Goal: Information Seeking & Learning: Check status

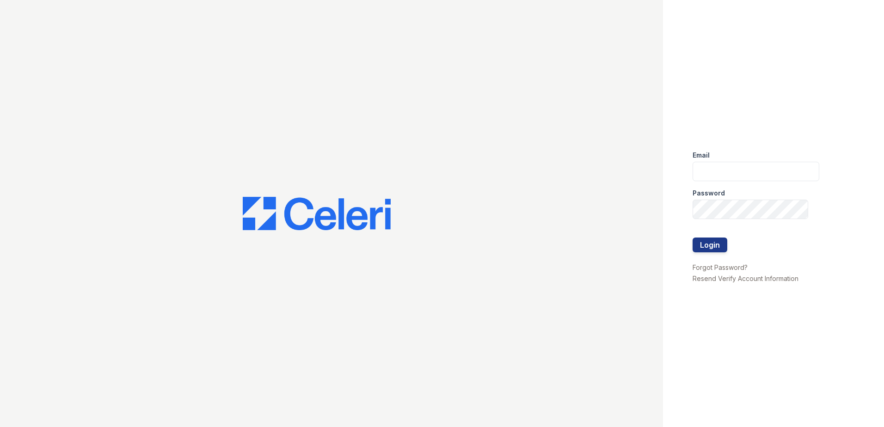
type input "[EMAIL_ADDRESS][DOMAIN_NAME]"
click at [705, 237] on div at bounding box center [756, 228] width 127 height 19
click at [705, 239] on button "Login" at bounding box center [710, 245] width 35 height 15
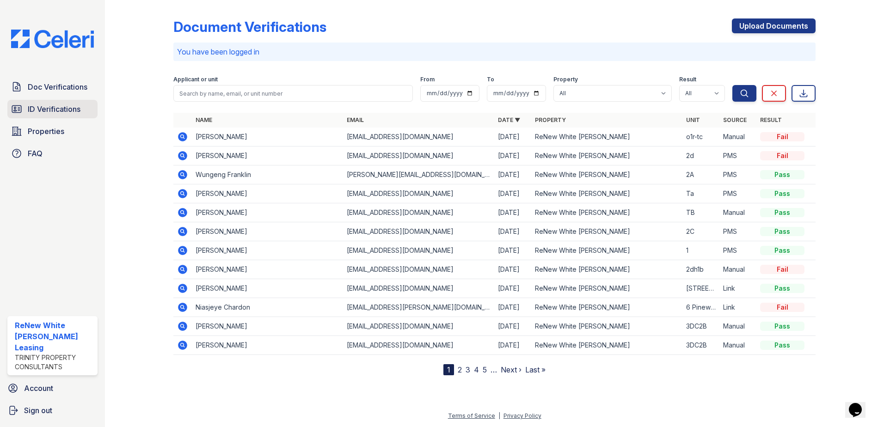
click at [77, 111] on span "ID Verifications" at bounding box center [54, 109] width 53 height 11
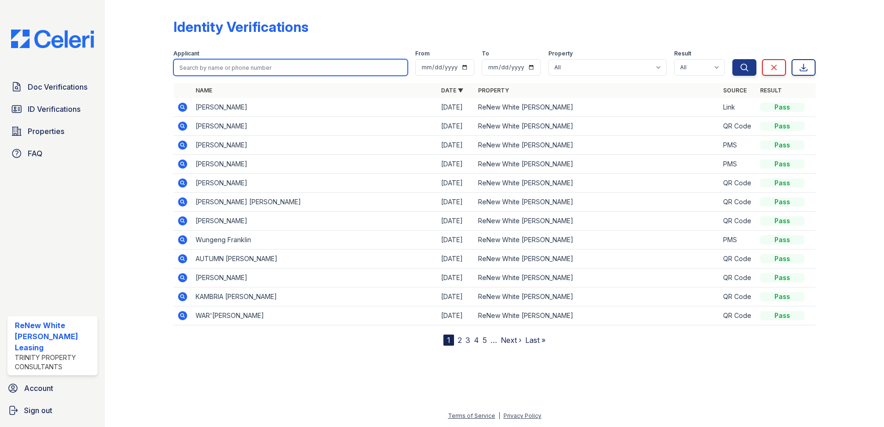
click at [285, 69] on input "search" at bounding box center [290, 67] width 235 height 17
type input "applie"
click at [733, 59] on button "Search" at bounding box center [745, 67] width 24 height 17
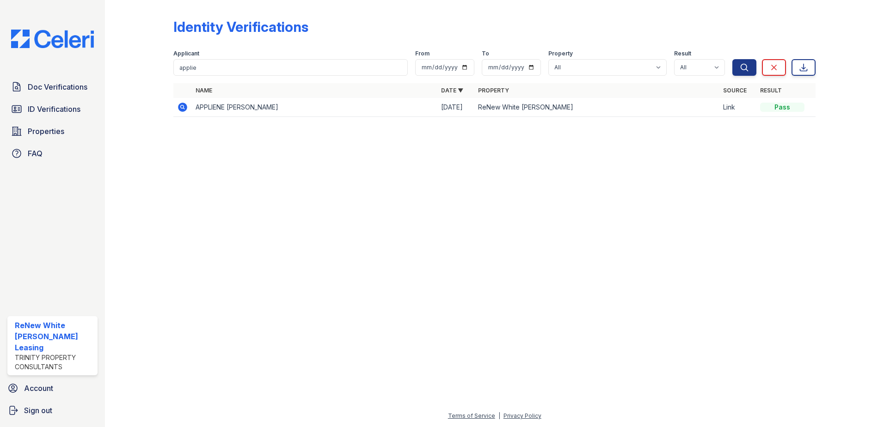
click at [185, 110] on icon at bounding box center [182, 107] width 9 height 9
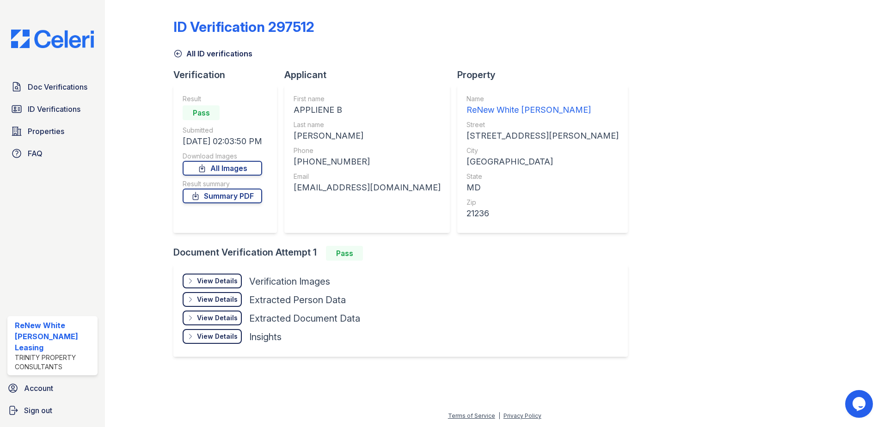
click at [215, 281] on div "View Details" at bounding box center [217, 281] width 41 height 9
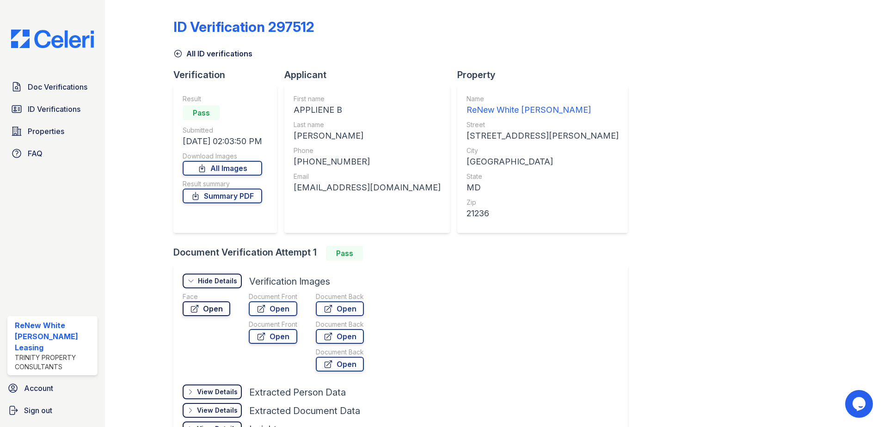
click at [202, 309] on link "Open" at bounding box center [207, 309] width 48 height 15
click at [43, 91] on span "Doc Verifications" at bounding box center [58, 86] width 60 height 11
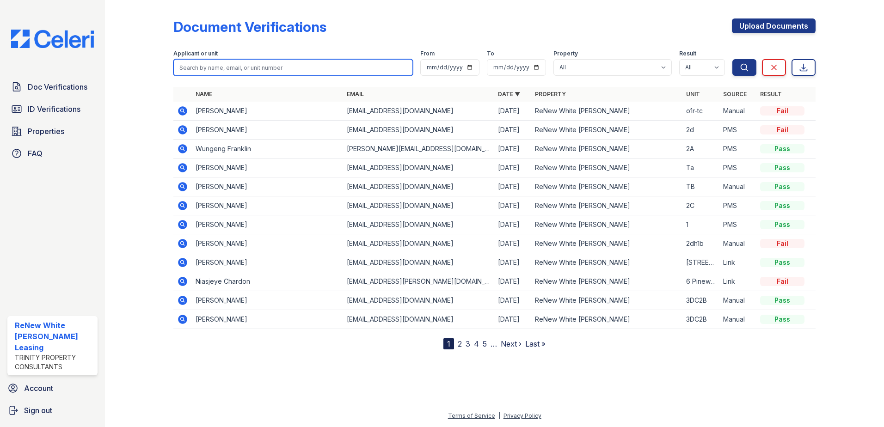
click at [230, 66] on input "search" at bounding box center [293, 67] width 240 height 17
type input "appl"
click at [733, 59] on button "Search" at bounding box center [745, 67] width 24 height 17
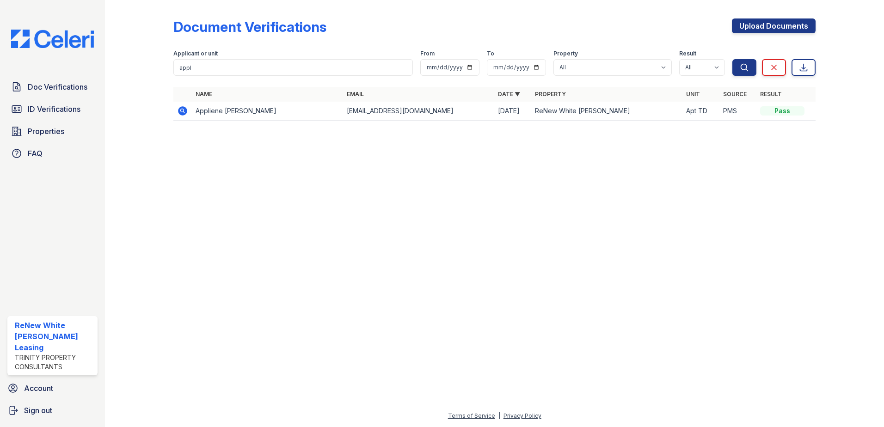
click at [185, 111] on icon at bounding box center [182, 110] width 9 height 9
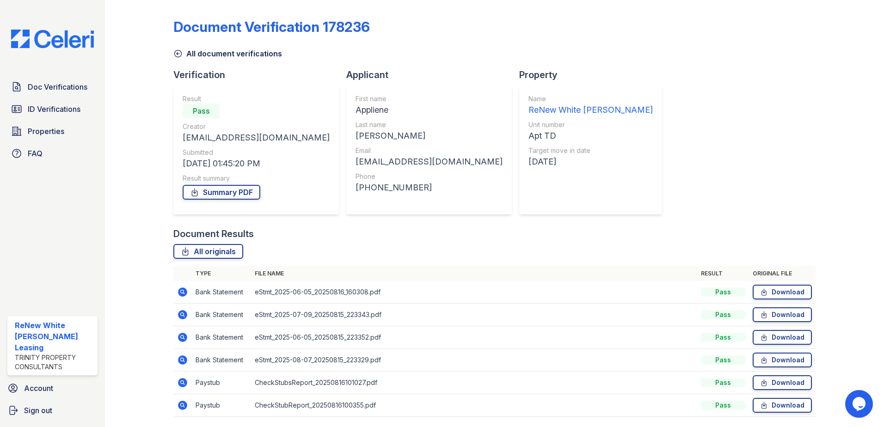
click at [647, 145] on div "Document Verification 178236 All document verifications Verification Result Pas…" at bounding box center [494, 215] width 642 height 423
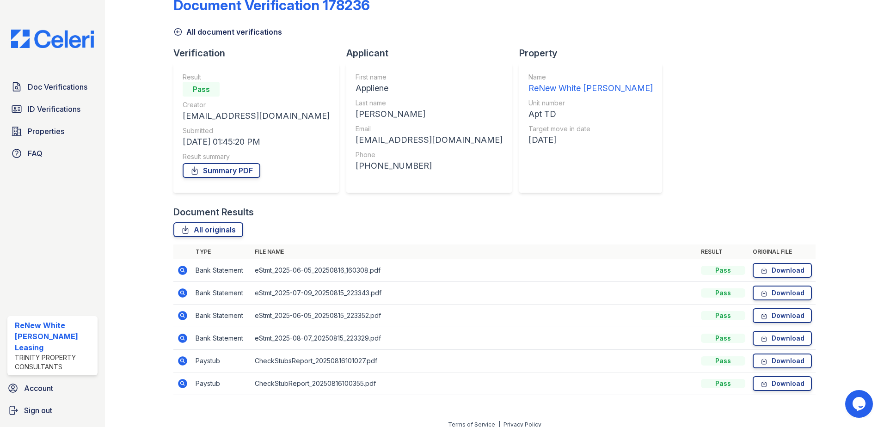
scroll to position [31, 0]
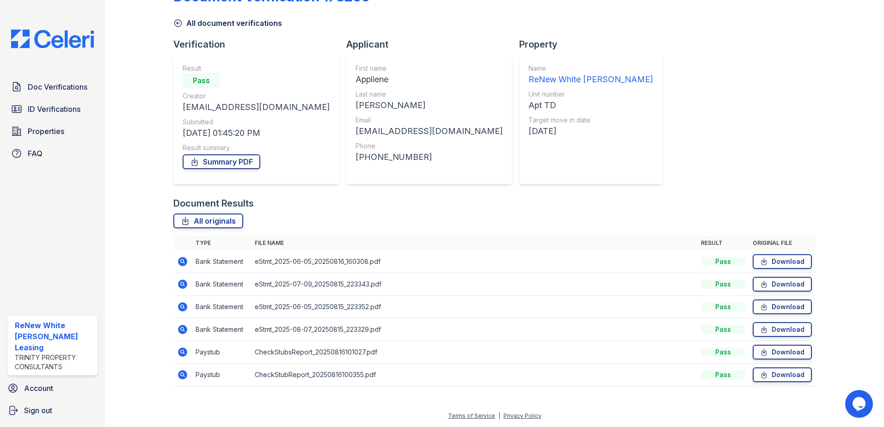
click at [616, 101] on div "Document Verification 178236 All document verifications Verification Result Pas…" at bounding box center [494, 184] width 642 height 423
click at [145, 295] on div at bounding box center [147, 184] width 54 height 423
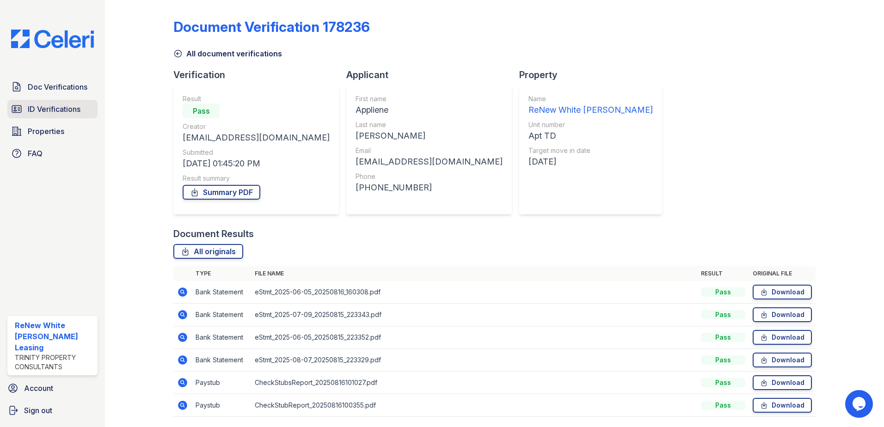
click at [68, 110] on span "ID Verifications" at bounding box center [54, 109] width 53 height 11
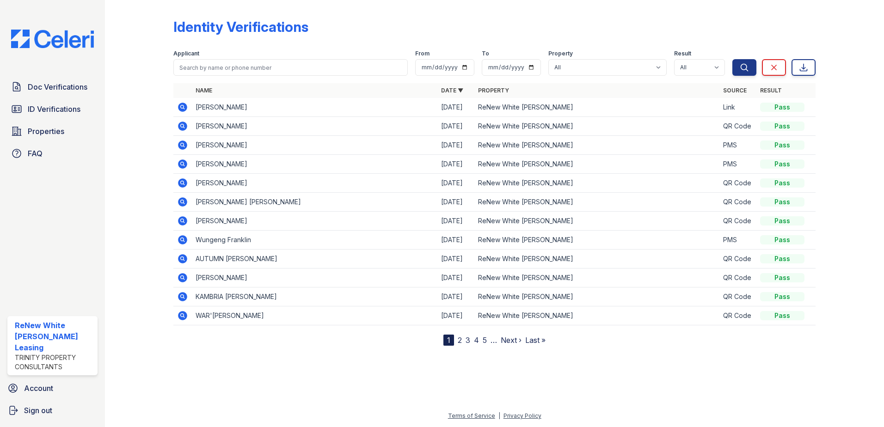
click at [68, 78] on link "Doc Verifications" at bounding box center [52, 87] width 90 height 19
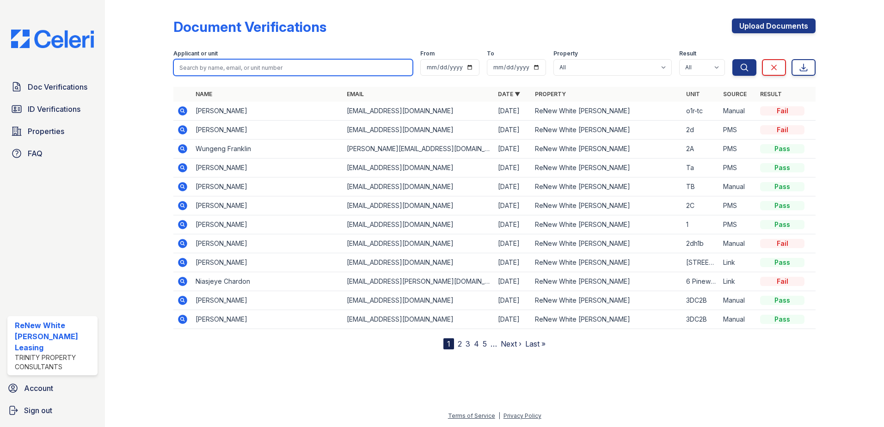
click at [259, 65] on input "search" at bounding box center [293, 67] width 240 height 17
type input "damon lynch"
click at [733, 59] on button "Search" at bounding box center [745, 67] width 24 height 17
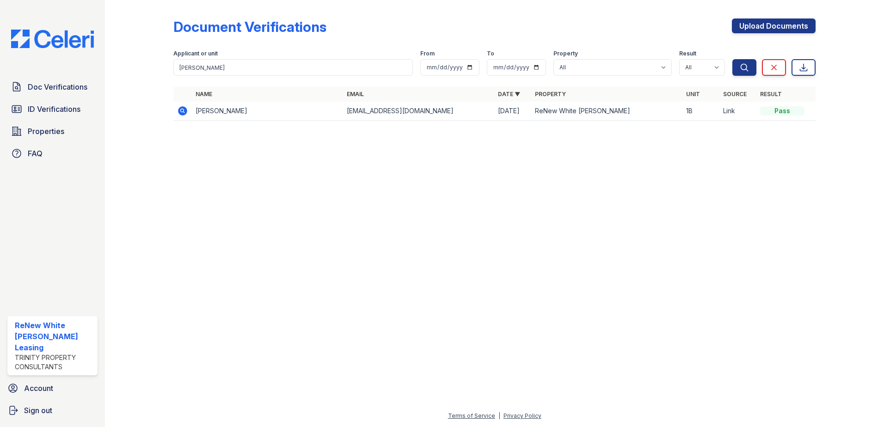
click at [187, 115] on icon at bounding box center [182, 110] width 11 height 11
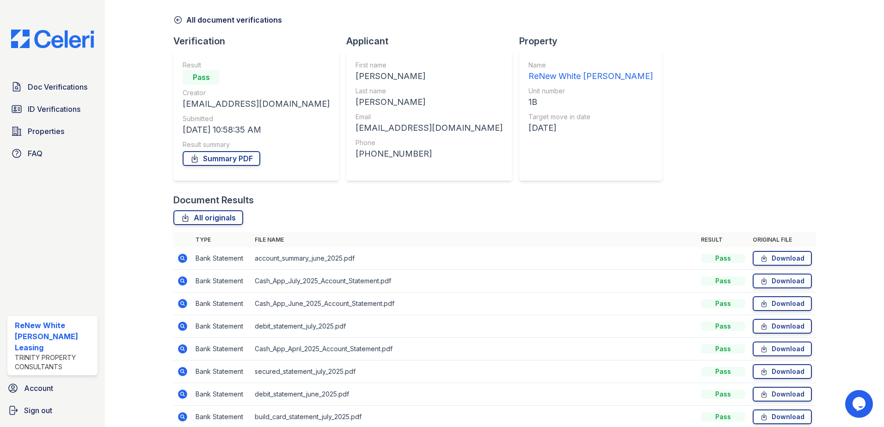
scroll to position [76, 0]
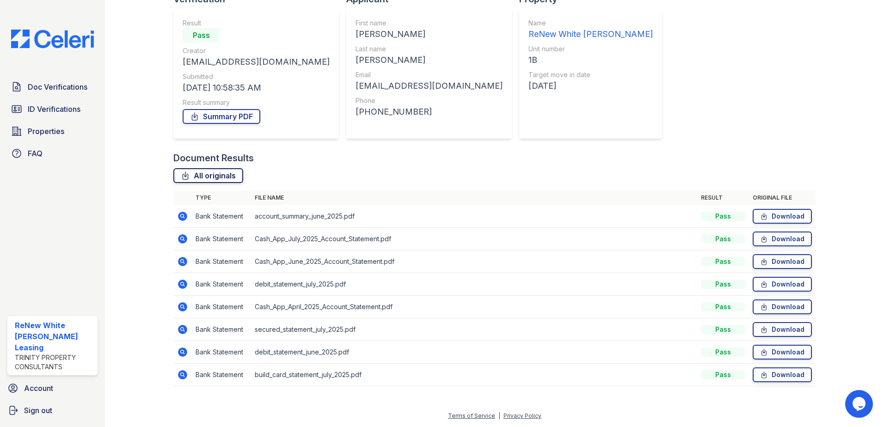
click at [218, 180] on link "All originals" at bounding box center [208, 175] width 70 height 15
click at [677, 50] on div "Document Verification 180193 All document verifications Verification Result Pas…" at bounding box center [494, 162] width 642 height 468
click at [650, 54] on div "Document Verification 180193 All document verifications Verification Result Pas…" at bounding box center [494, 162] width 642 height 468
